Goal: Task Accomplishment & Management: Manage account settings

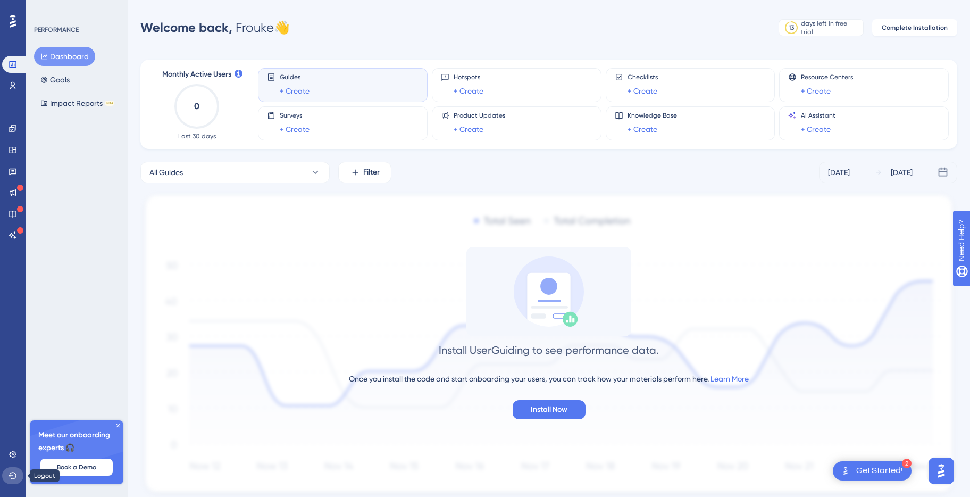
click at [14, 477] on icon at bounding box center [13, 475] width 9 height 9
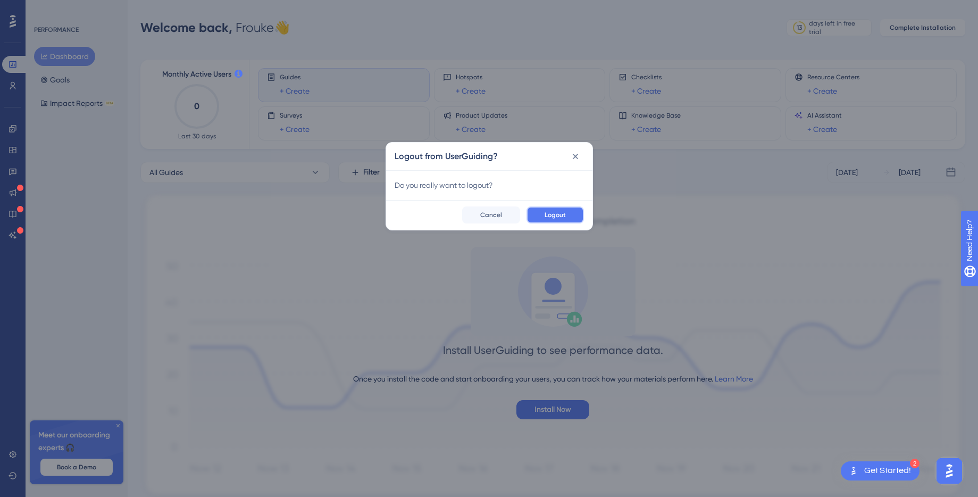
click at [552, 211] on span "Logout" at bounding box center [555, 215] width 21 height 9
